Goal: Task Accomplishment & Management: Manage account settings

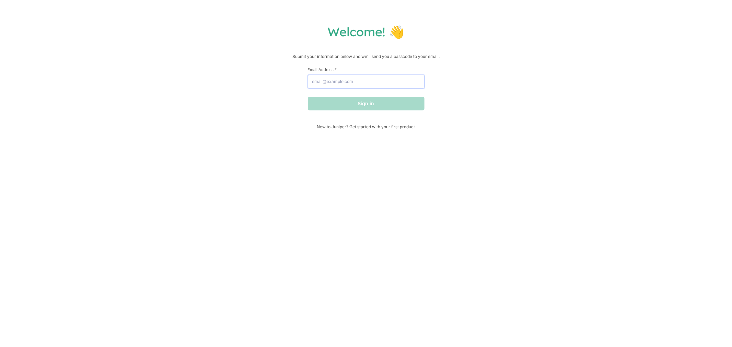
click at [392, 84] on input "Email Address *" at bounding box center [366, 82] width 117 height 14
type input "[EMAIL_ADDRESS][DOMAIN_NAME]"
click at [339, 106] on button "Sign in" at bounding box center [366, 104] width 117 height 14
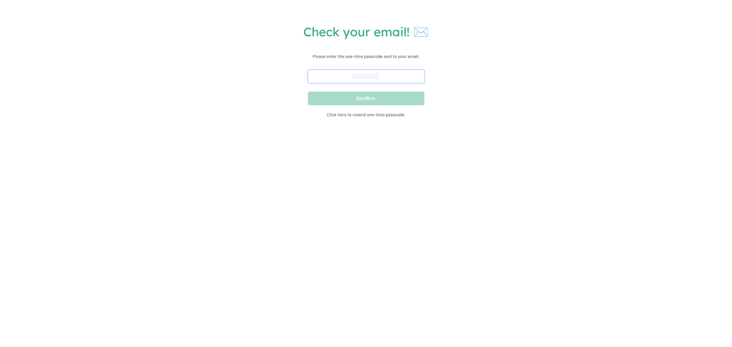
click at [359, 72] on input "text" at bounding box center [366, 77] width 117 height 14
paste input "675210"
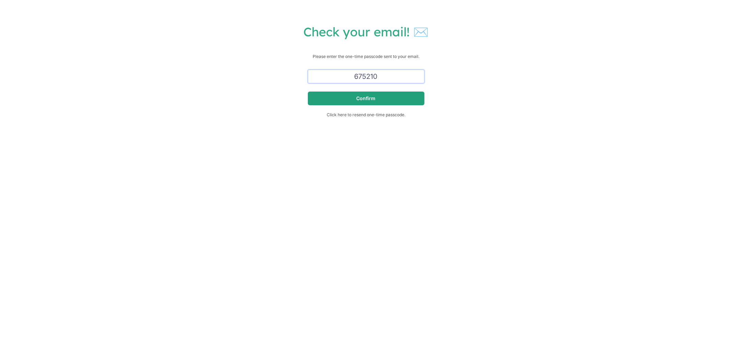
type input "675210"
click at [371, 93] on button "Confirm" at bounding box center [366, 99] width 117 height 14
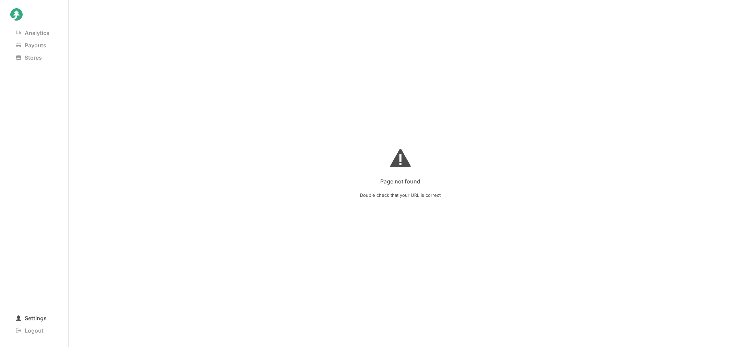
click at [31, 316] on span "Settings" at bounding box center [31, 319] width 42 height 10
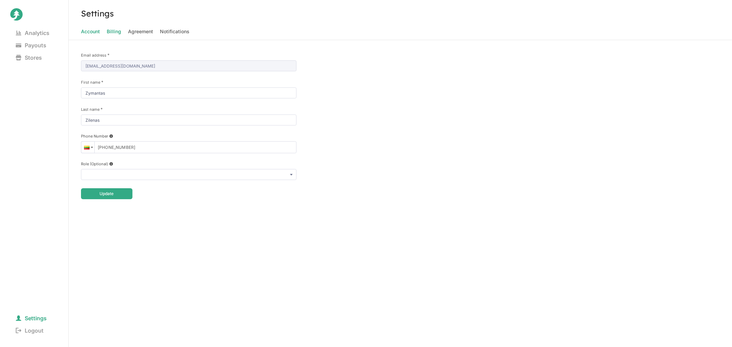
click at [111, 28] on span "Billing" at bounding box center [114, 32] width 14 height 10
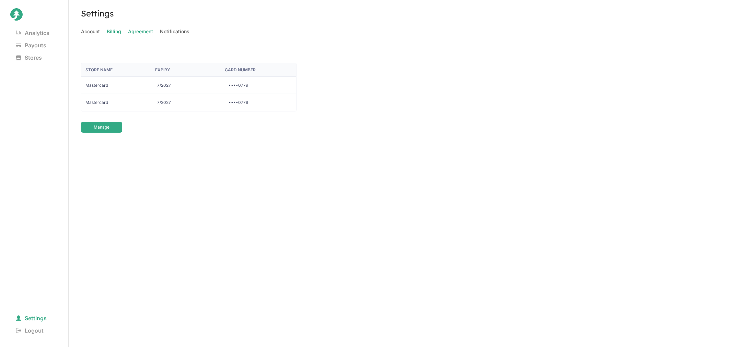
click at [145, 32] on span "Agreement" at bounding box center [140, 32] width 25 height 10
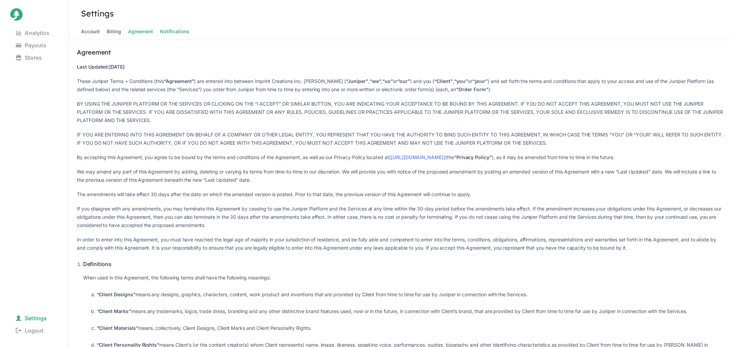
click at [172, 29] on span "Notifications" at bounding box center [175, 32] width 30 height 10
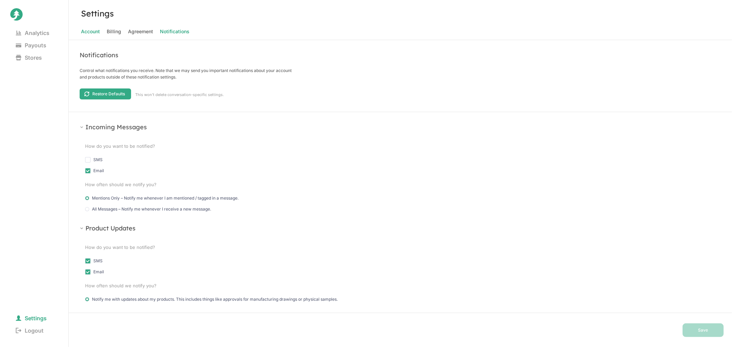
click at [95, 32] on span "Account" at bounding box center [90, 32] width 19 height 10
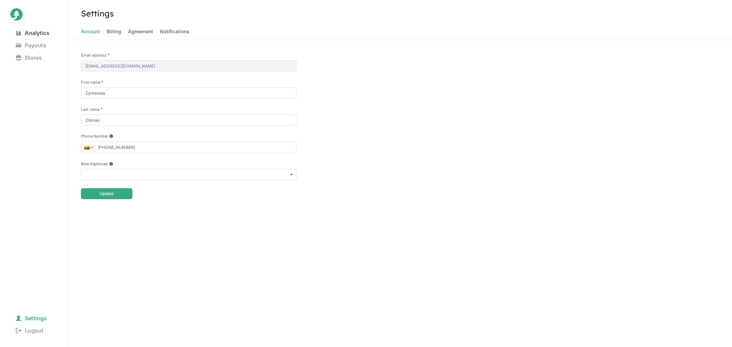
click at [30, 36] on span "Analytics" at bounding box center [32, 33] width 45 height 10
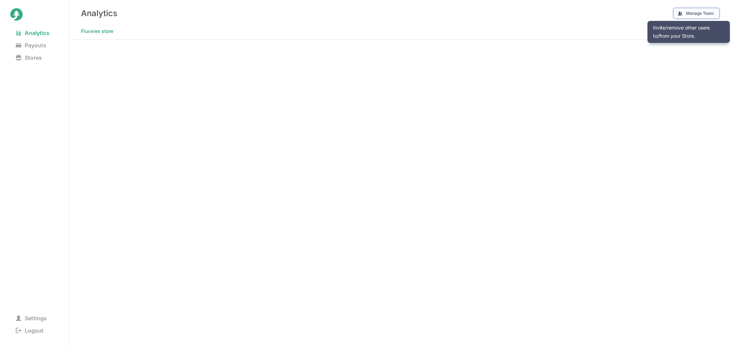
click at [689, 15] on button "Manage Team" at bounding box center [696, 13] width 46 height 11
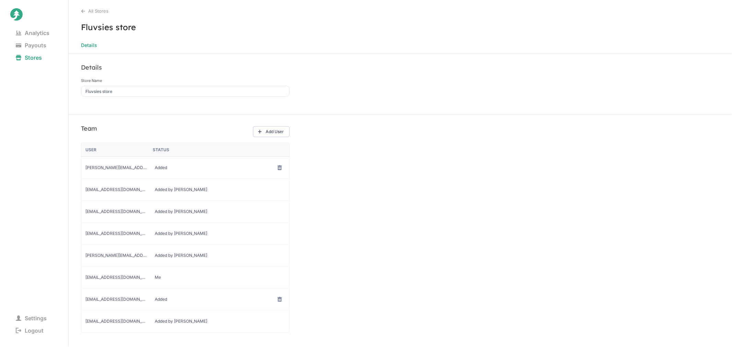
scroll to position [15, 0]
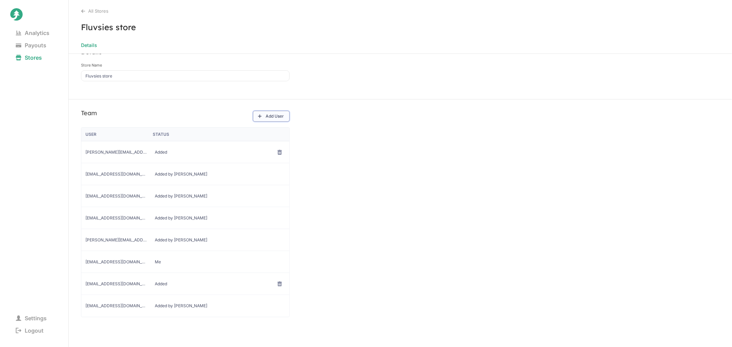
click at [281, 114] on button "Add User" at bounding box center [271, 116] width 37 height 11
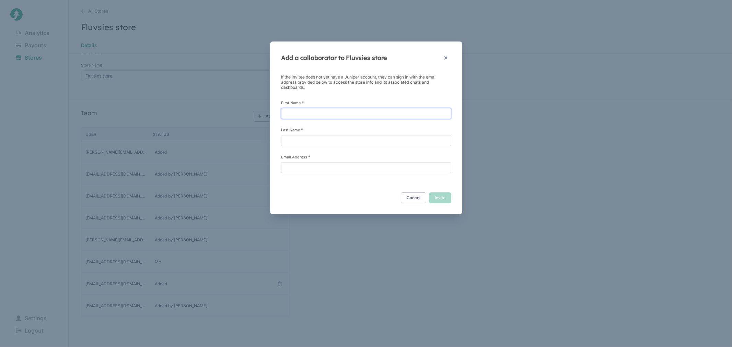
click at [294, 113] on input "First Name *" at bounding box center [366, 113] width 170 height 11
type input "Deimante"
click at [313, 139] on input "Last Name *" at bounding box center [366, 140] width 170 height 11
type input "Mauricaite"
click at [288, 173] on div "If the invitee does not yet have a Juniper account, they can sign in with the e…" at bounding box center [366, 127] width 170 height 107
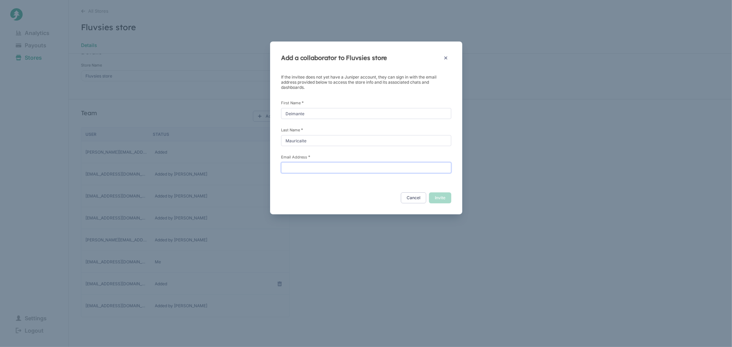
click at [293, 167] on input "Email Address *" at bounding box center [366, 167] width 170 height 11
type input "[EMAIL_ADDRESS][DOMAIN_NAME]"
click at [443, 197] on button "Invite" at bounding box center [440, 197] width 22 height 11
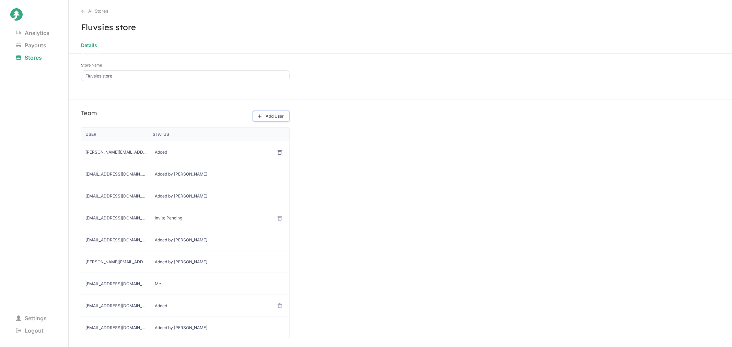
scroll to position [37, 0]
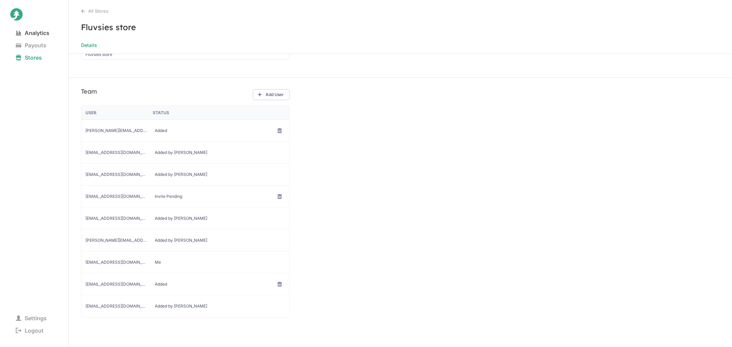
click at [32, 33] on span "Analytics" at bounding box center [32, 33] width 45 height 10
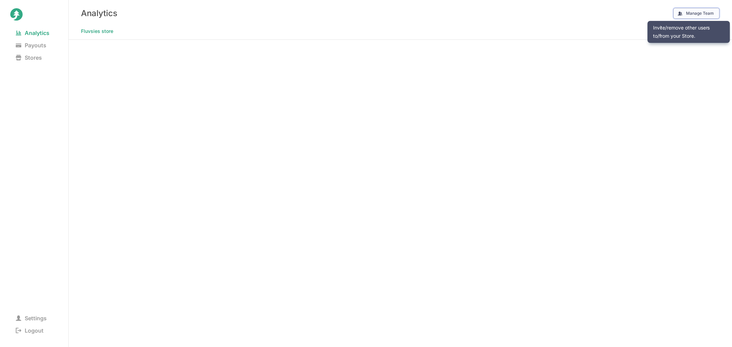
click at [706, 13] on button "Manage Team" at bounding box center [696, 13] width 46 height 11
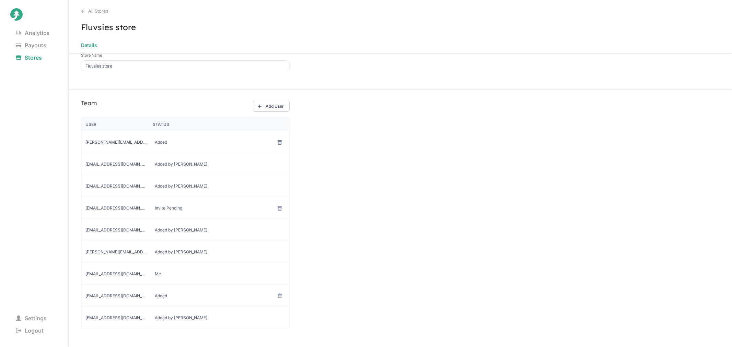
scroll to position [37, 0]
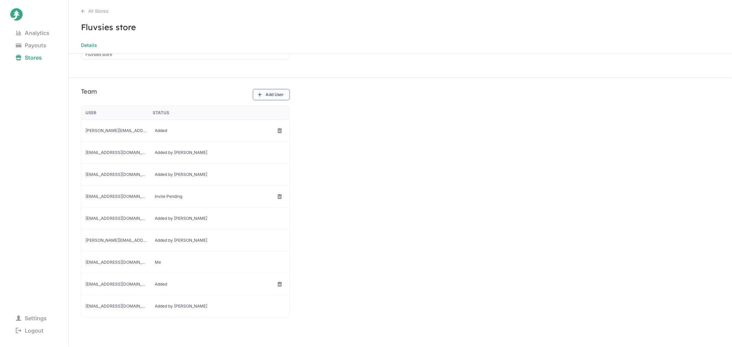
click at [275, 94] on button "Add User" at bounding box center [271, 94] width 37 height 11
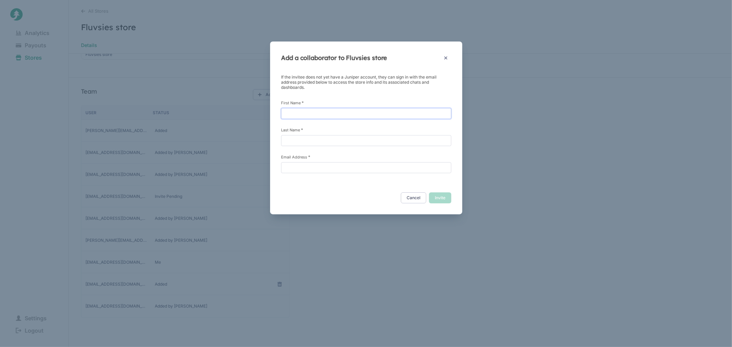
click at [360, 118] on input "First Name *" at bounding box center [366, 113] width 170 height 11
type input "Migle"
type input "Juskaite"
click at [331, 164] on input "Email Address *" at bounding box center [366, 167] width 170 height 11
paste input "[EMAIL_ADDRESS][DOMAIN_NAME]"
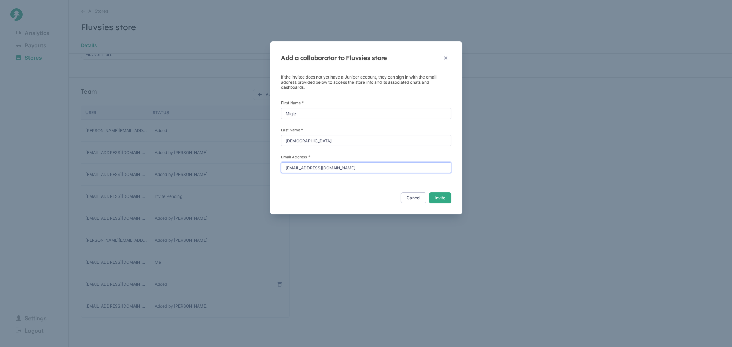
type input "[EMAIL_ADDRESS][DOMAIN_NAME]"
click at [341, 140] on input "Juskaite" at bounding box center [366, 140] width 170 height 11
click at [443, 198] on button "Invite" at bounding box center [440, 197] width 22 height 11
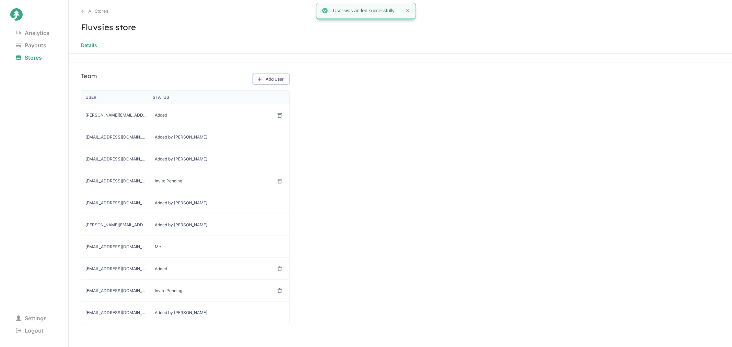
scroll to position [59, 0]
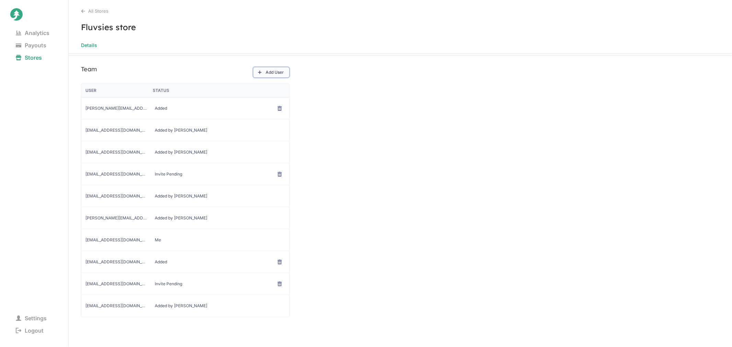
click at [273, 72] on button "Add User" at bounding box center [271, 72] width 37 height 11
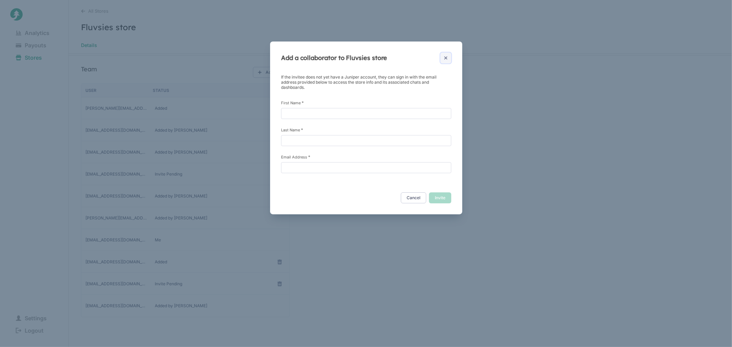
click at [450, 53] on button at bounding box center [445, 57] width 11 height 11
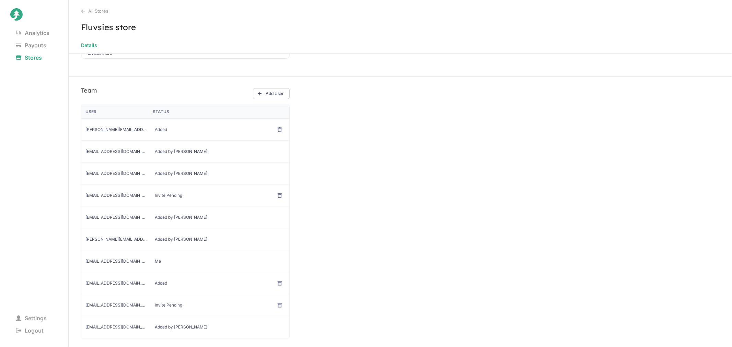
scroll to position [59, 0]
